Goal: Check status

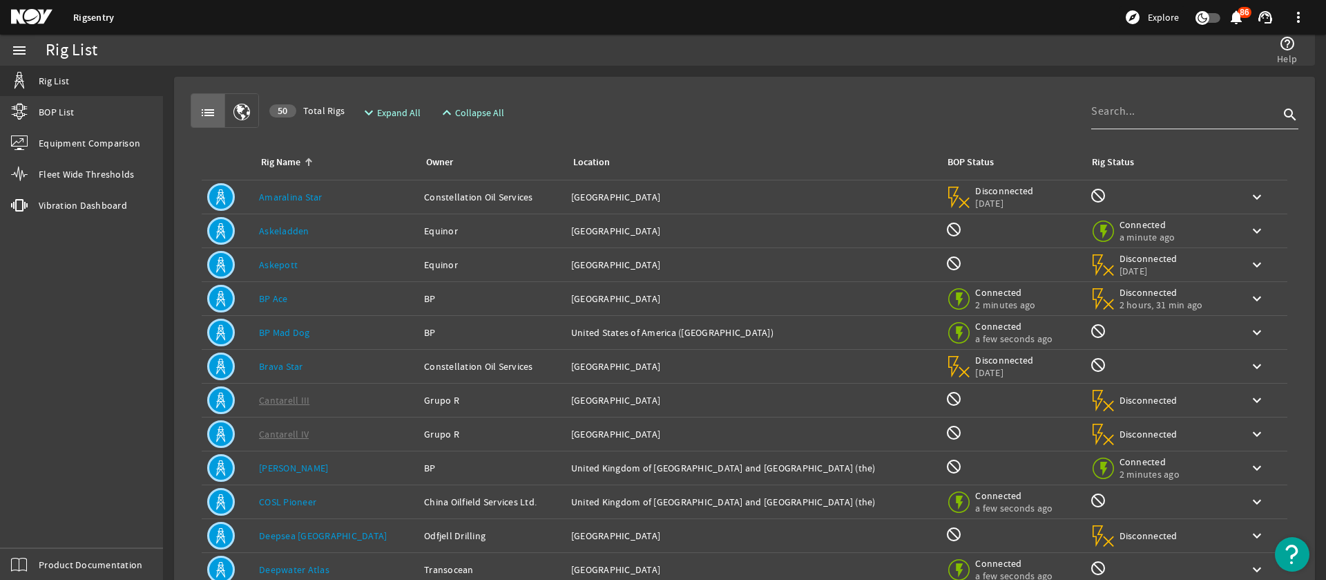
click at [1163, 115] on input at bounding box center [1185, 111] width 188 height 17
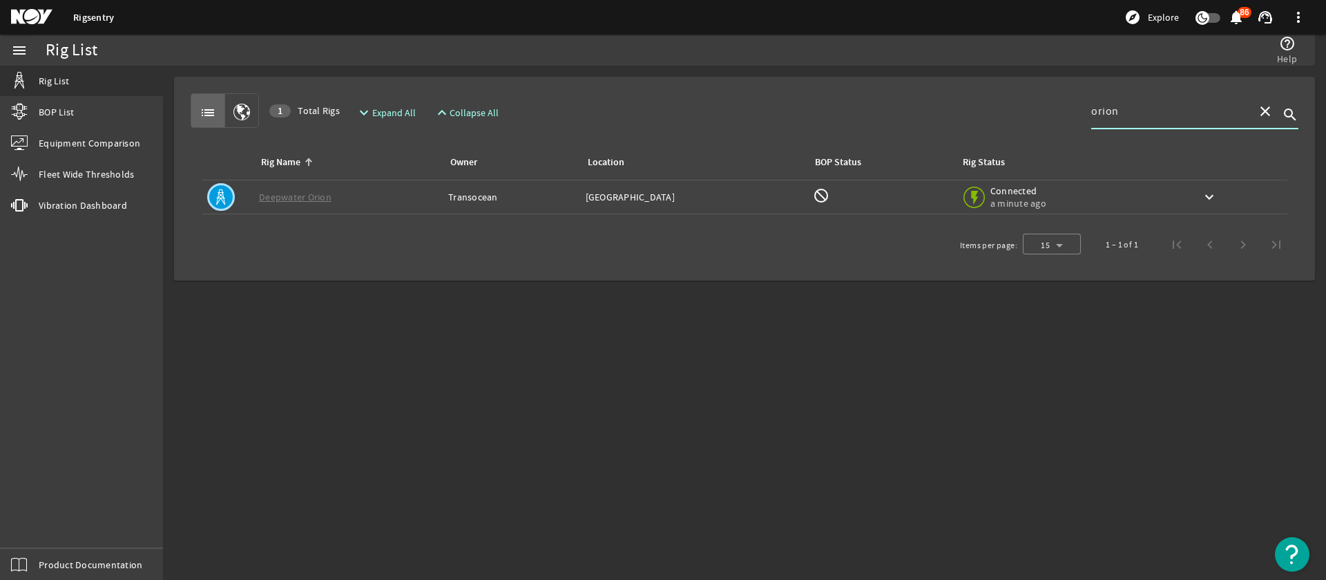
type input "orion"
click at [880, 191] on div "BOP Status: not_interested" at bounding box center [881, 197] width 136 height 20
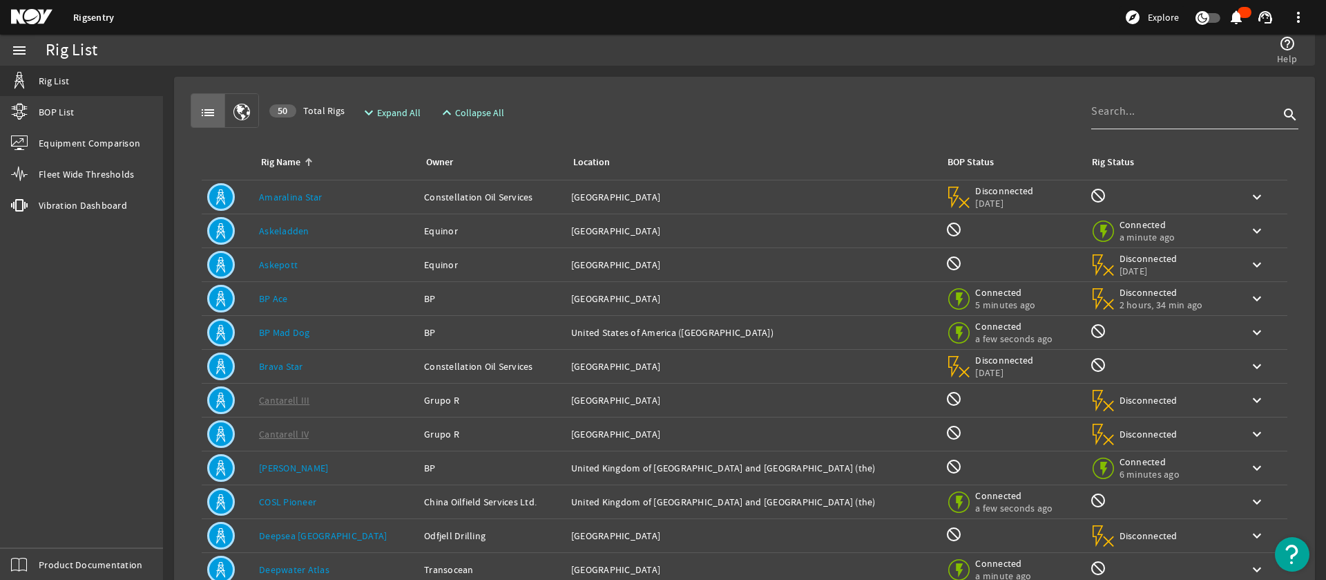
click at [1147, 116] on input at bounding box center [1185, 111] width 188 height 17
type input "Integrator"
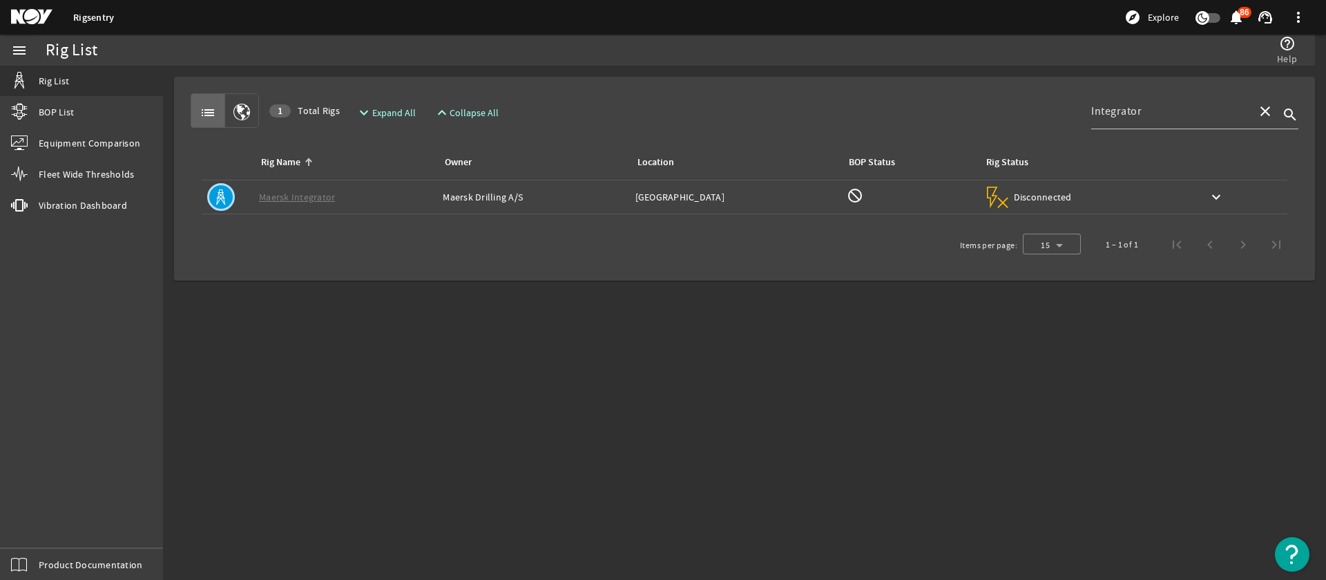
click at [883, 194] on div "BOP Status: not_interested" at bounding box center [910, 197] width 126 height 20
